Goal: Navigation & Orientation: Find specific page/section

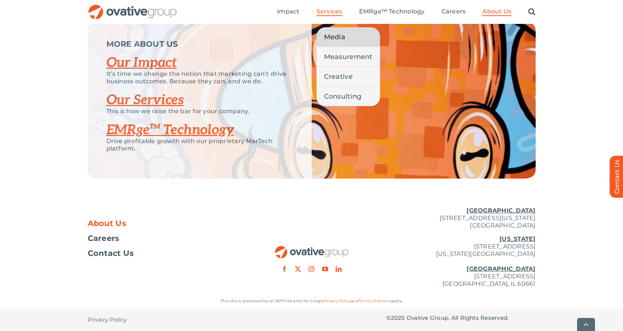
click at [333, 35] on span "Media" at bounding box center [334, 37] width 21 height 10
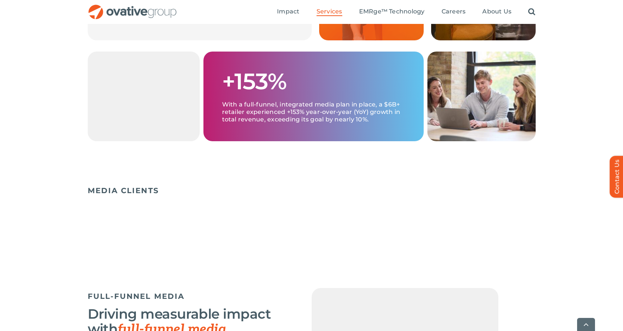
scroll to position [387, 0]
